Goal: Information Seeking & Learning: Learn about a topic

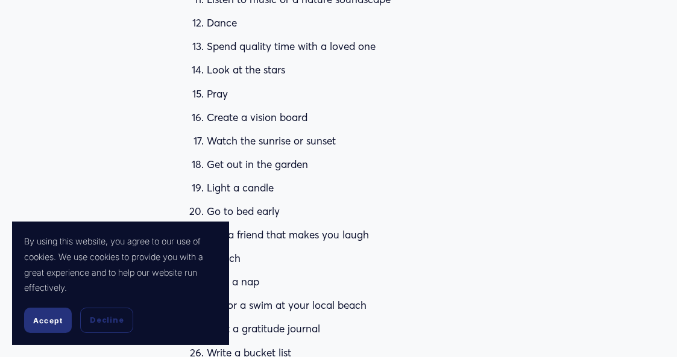
scroll to position [1458, 0]
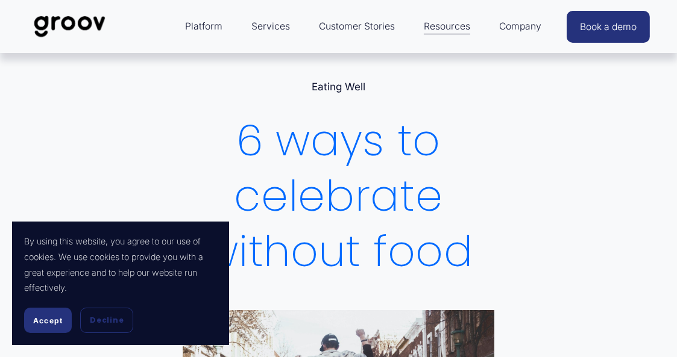
click at [329, 155] on h1 "6 ways to celebrate without food" at bounding box center [339, 196] width 312 height 167
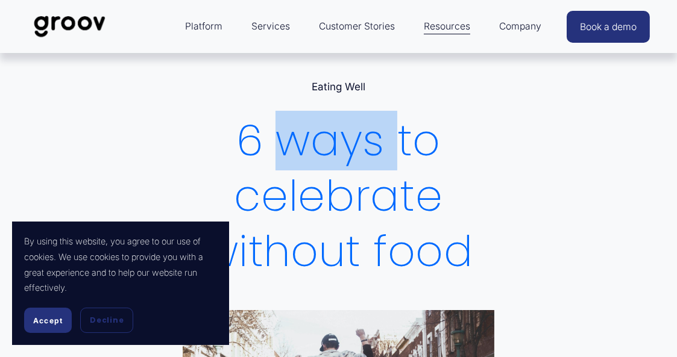
click at [329, 155] on h1 "6 ways to celebrate without food" at bounding box center [339, 196] width 312 height 167
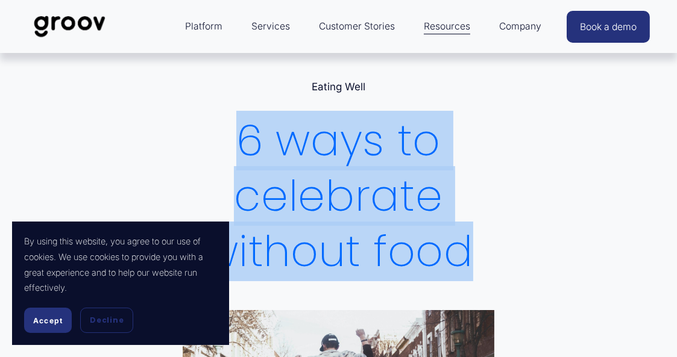
click at [329, 155] on h1 "6 ways to celebrate without food" at bounding box center [339, 196] width 312 height 167
copy div "6 ways to celebrate without food"
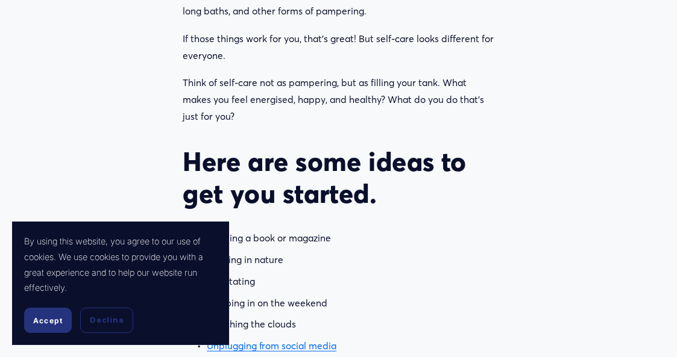
scroll to position [1717, 0]
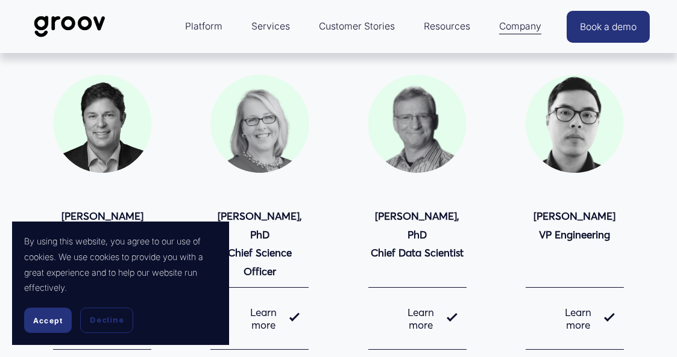
scroll to position [132, 0]
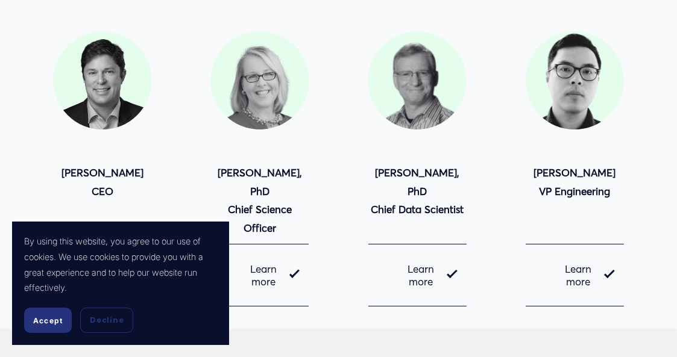
click at [212, 0] on div "Management team [PERSON_NAME] CEO" at bounding box center [338, 125] width 677 height 363
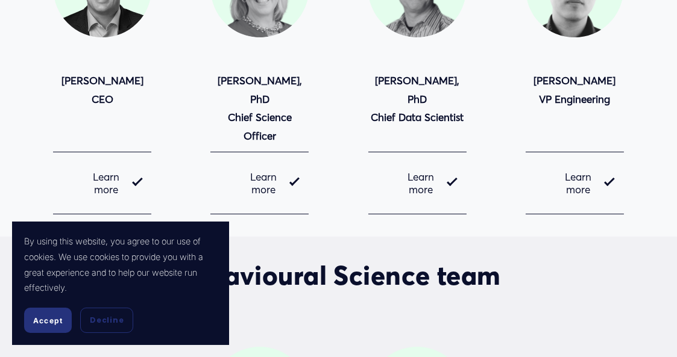
scroll to position [253, 0]
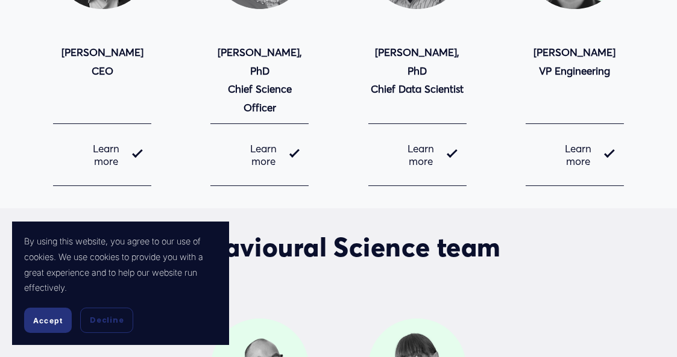
click at [263, 142] on span "Learn more" at bounding box center [256, 154] width 70 height 25
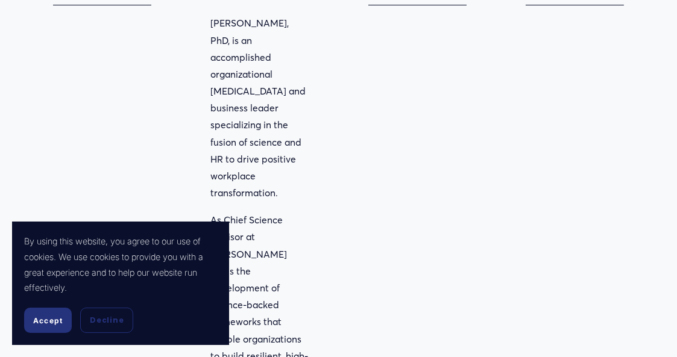
scroll to position [554, 0]
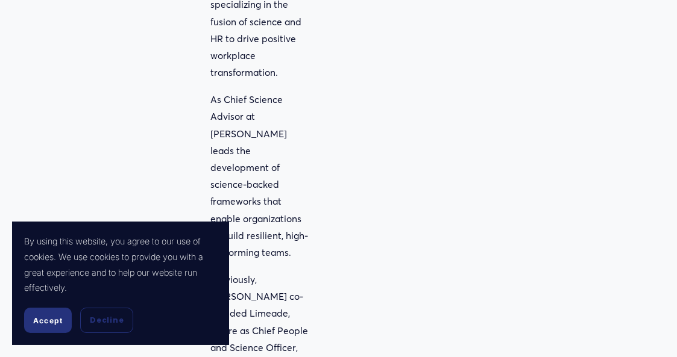
click at [216, 98] on p "As Chief Science Advisor at [PERSON_NAME] leads the development of science-back…" at bounding box center [259, 177] width 98 height 170
click at [221, 99] on p "As Chief Science Advisor at [PERSON_NAME] leads the development of science-back…" at bounding box center [259, 177] width 98 height 170
copy p "[PERSON_NAME]"
